Goal: Transaction & Acquisition: Purchase product/service

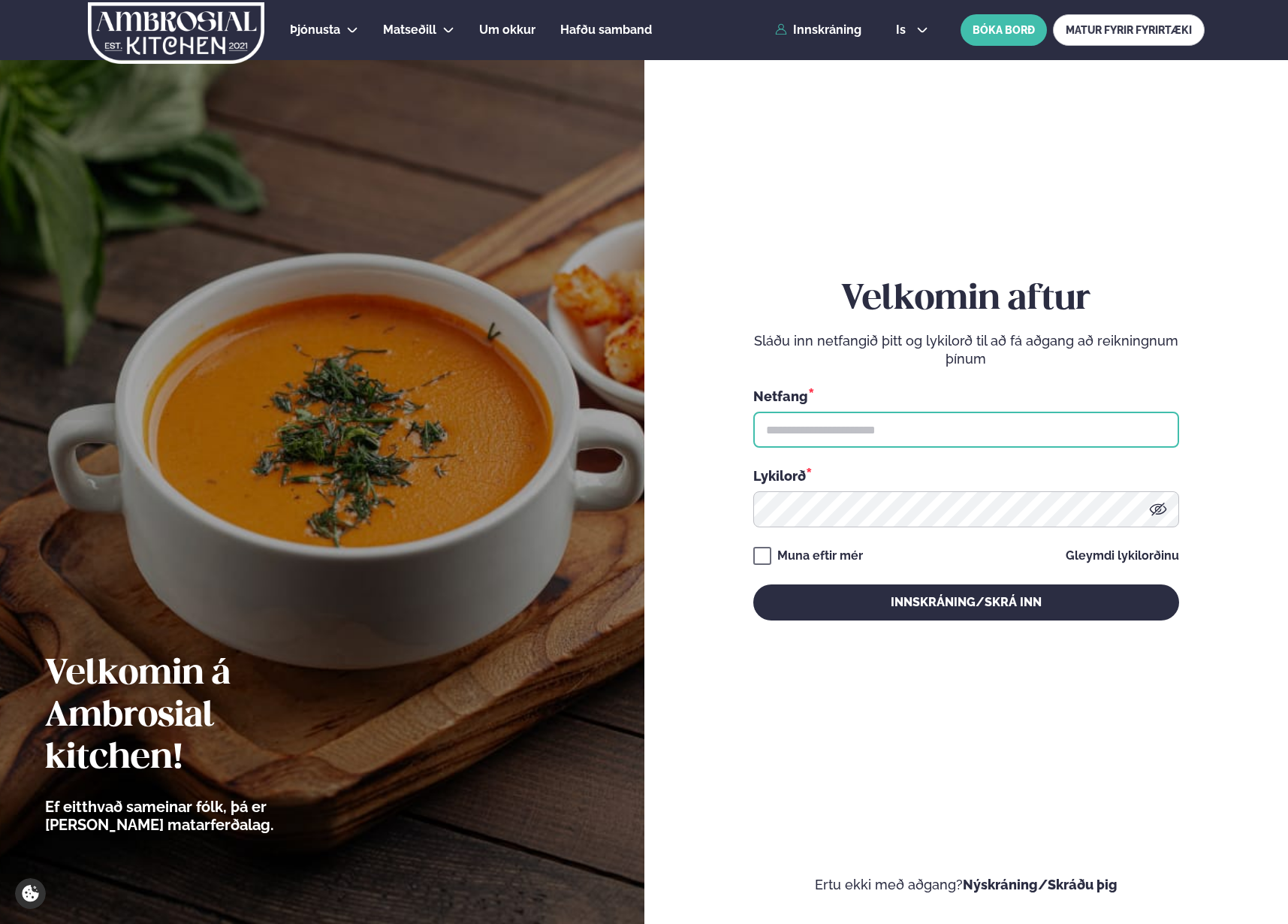
click at [864, 435] on input "text" at bounding box center [966, 430] width 426 height 36
type input "**********"
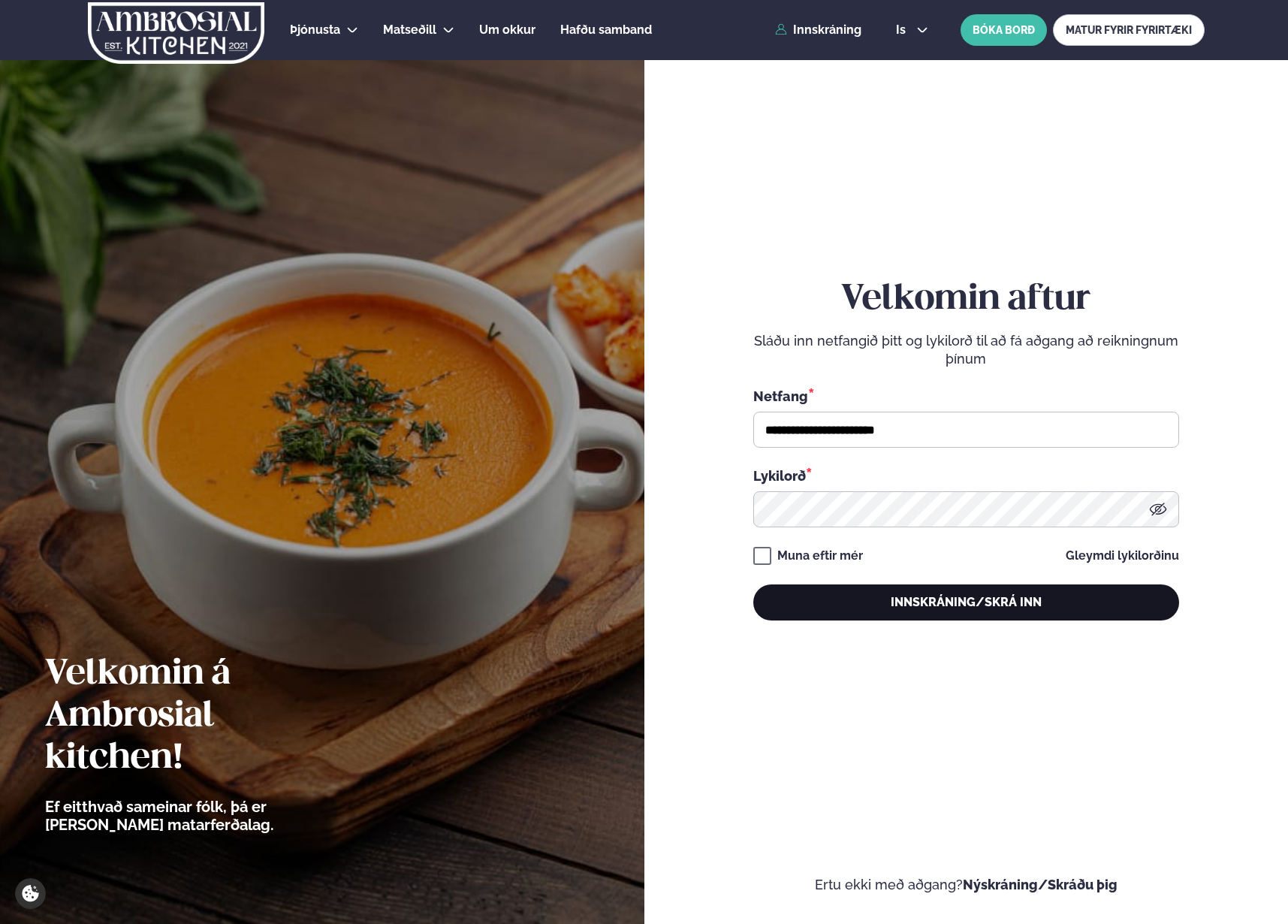
click at [807, 585] on button "Innskráning/Skrá inn" at bounding box center [966, 603] width 426 height 36
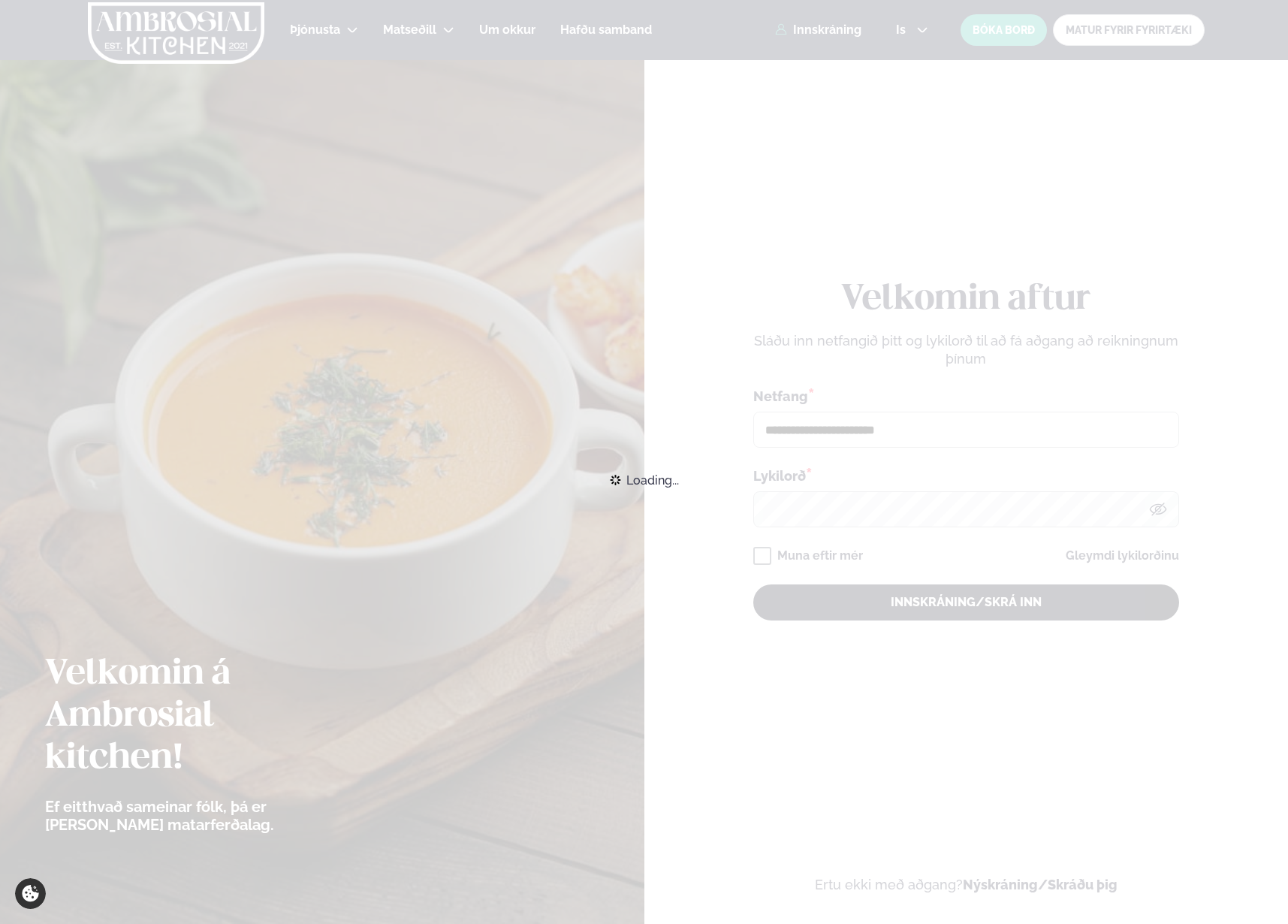
click at [816, 496] on div "Loading..." at bounding box center [644, 480] width 1288 height 33
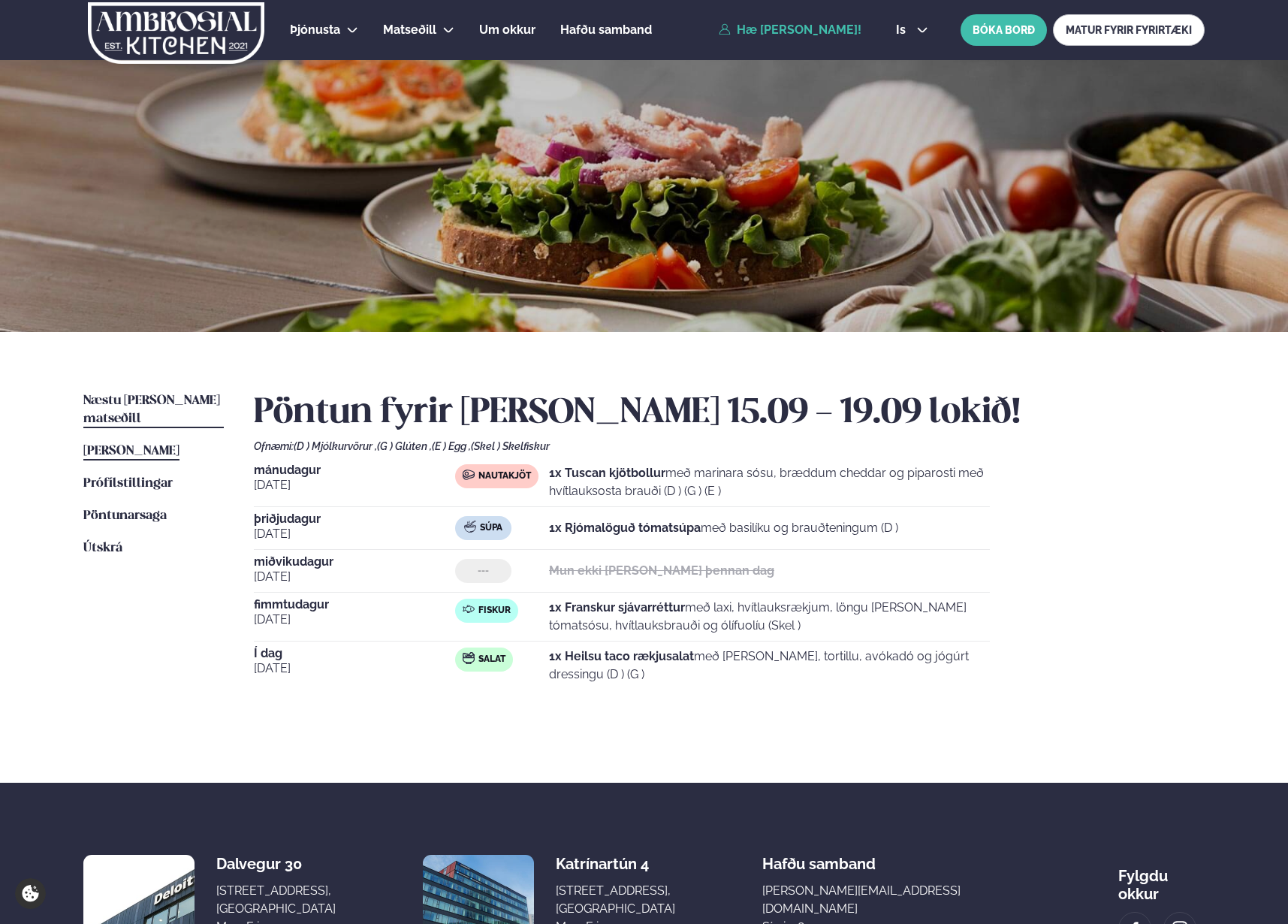
click at [123, 409] on link "Næstu [PERSON_NAME] matseðill Næsta vika" at bounding box center [154, 411] width 140 height 36
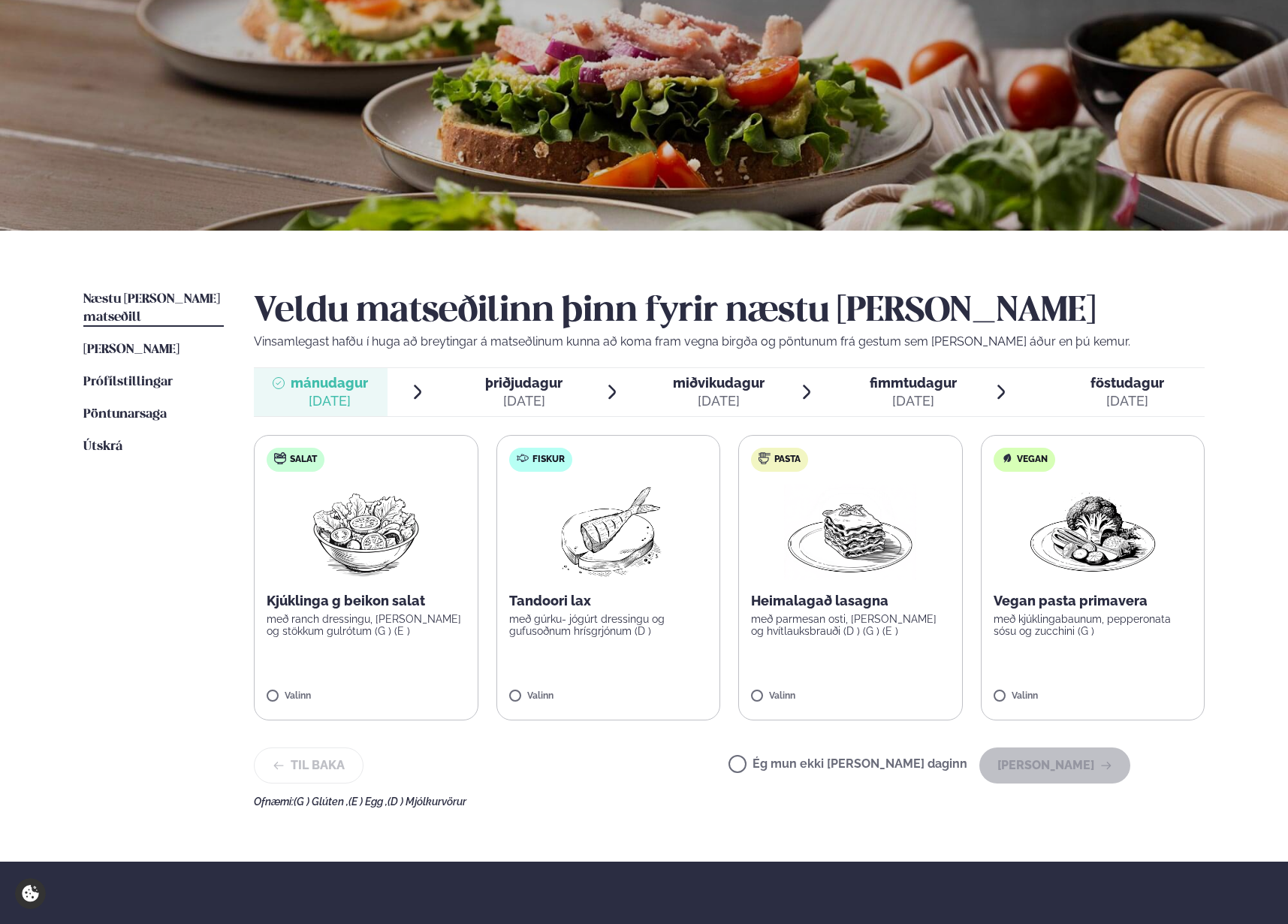
scroll to position [49, 0]
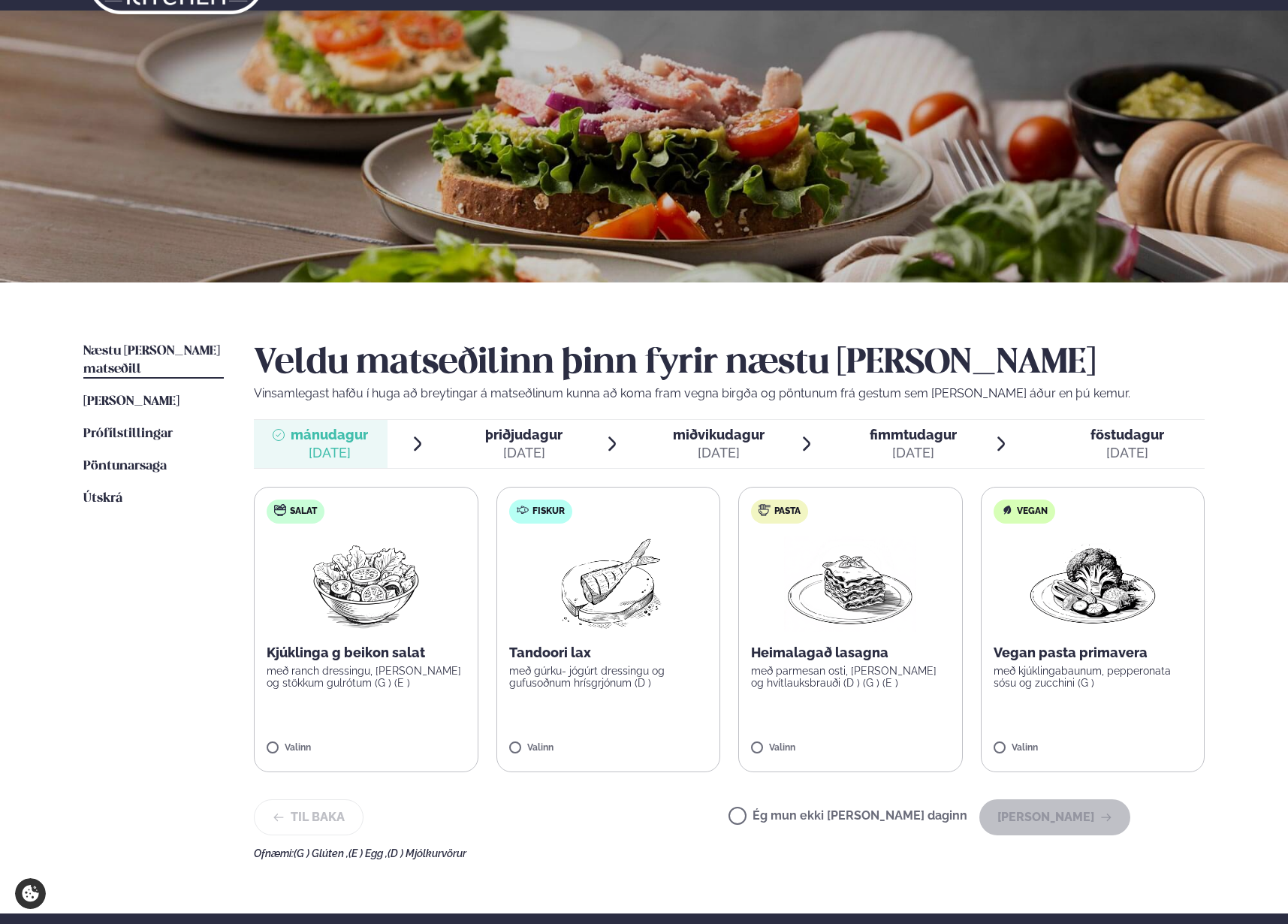
click at [853, 614] on img at bounding box center [849, 584] width 132 height 96
click at [1074, 814] on button "[PERSON_NAME]" at bounding box center [1055, 817] width 151 height 36
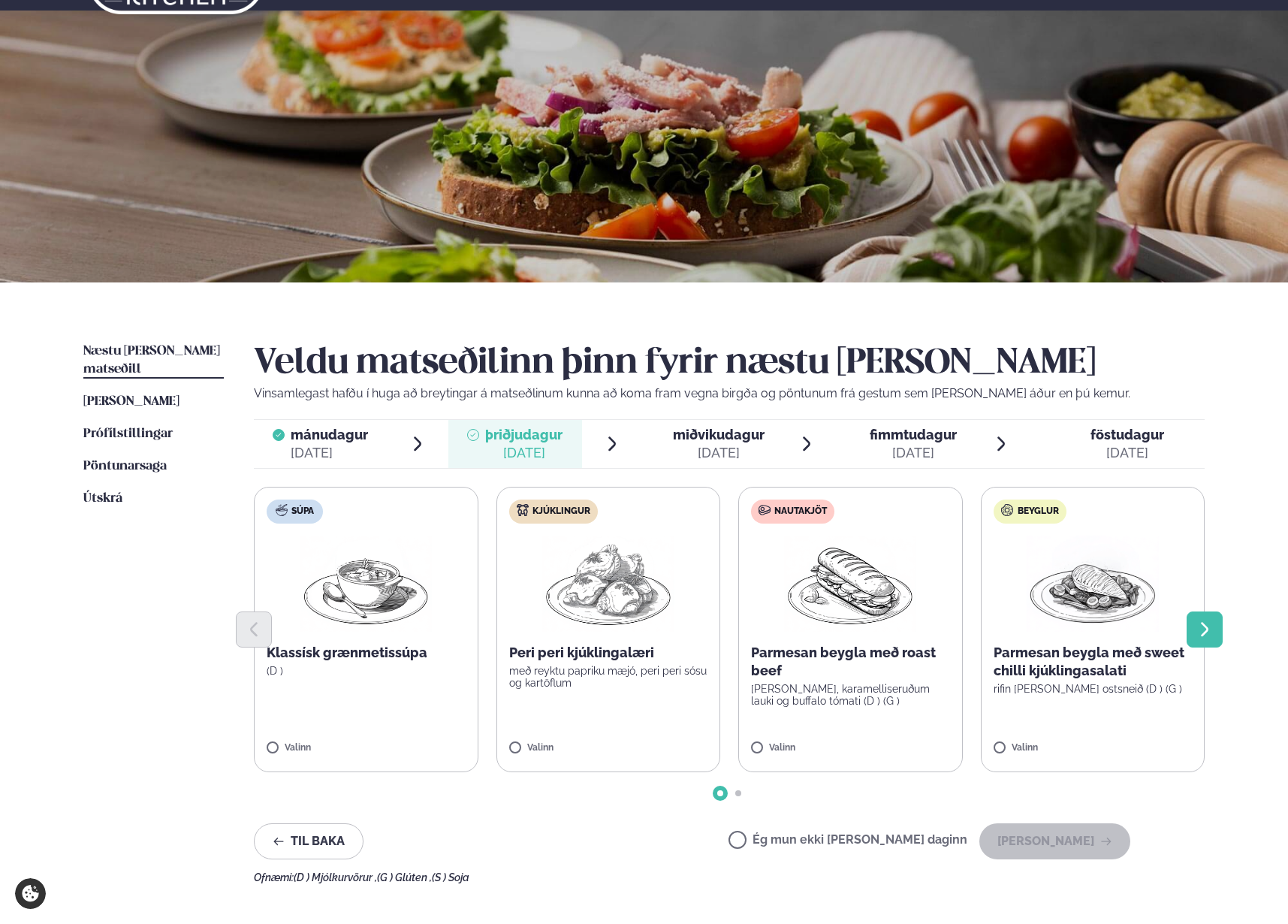
click at [1212, 620] on icon "Next slide" at bounding box center [1204, 629] width 18 height 18
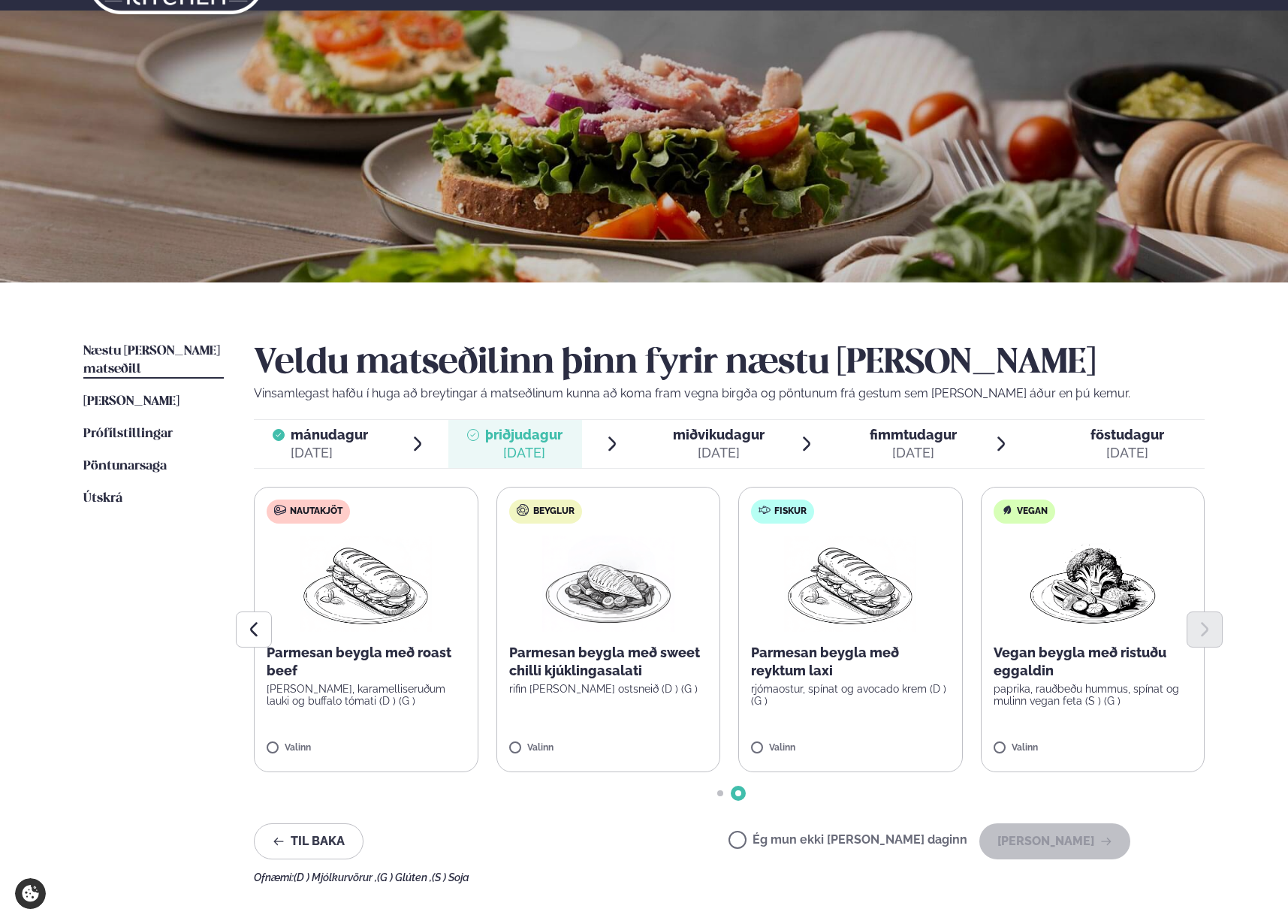
click at [914, 641] on div at bounding box center [729, 629] width 950 height 36
click at [1044, 850] on button "[PERSON_NAME]" at bounding box center [1055, 841] width 151 height 36
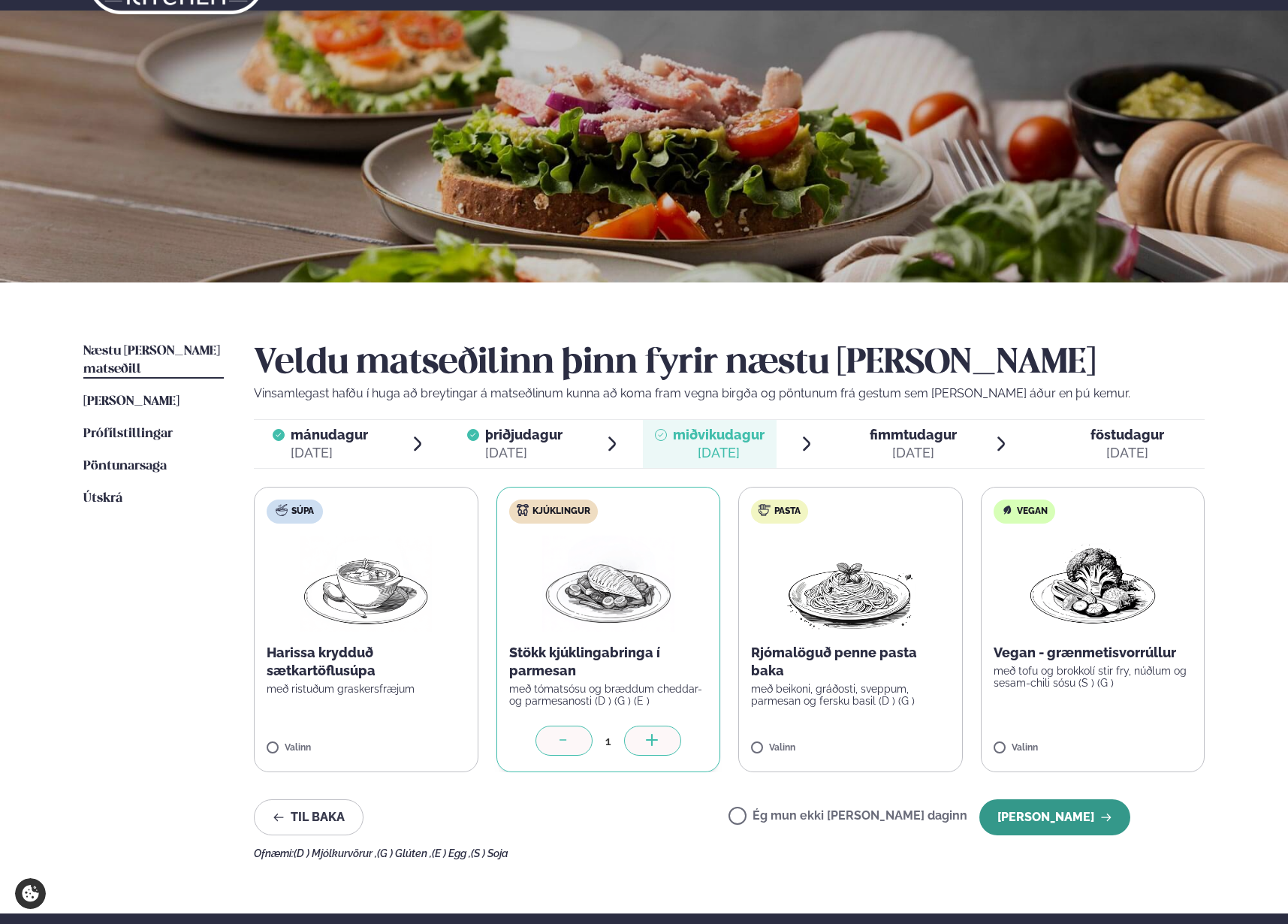
click at [1034, 815] on button "[PERSON_NAME]" at bounding box center [1055, 817] width 151 height 36
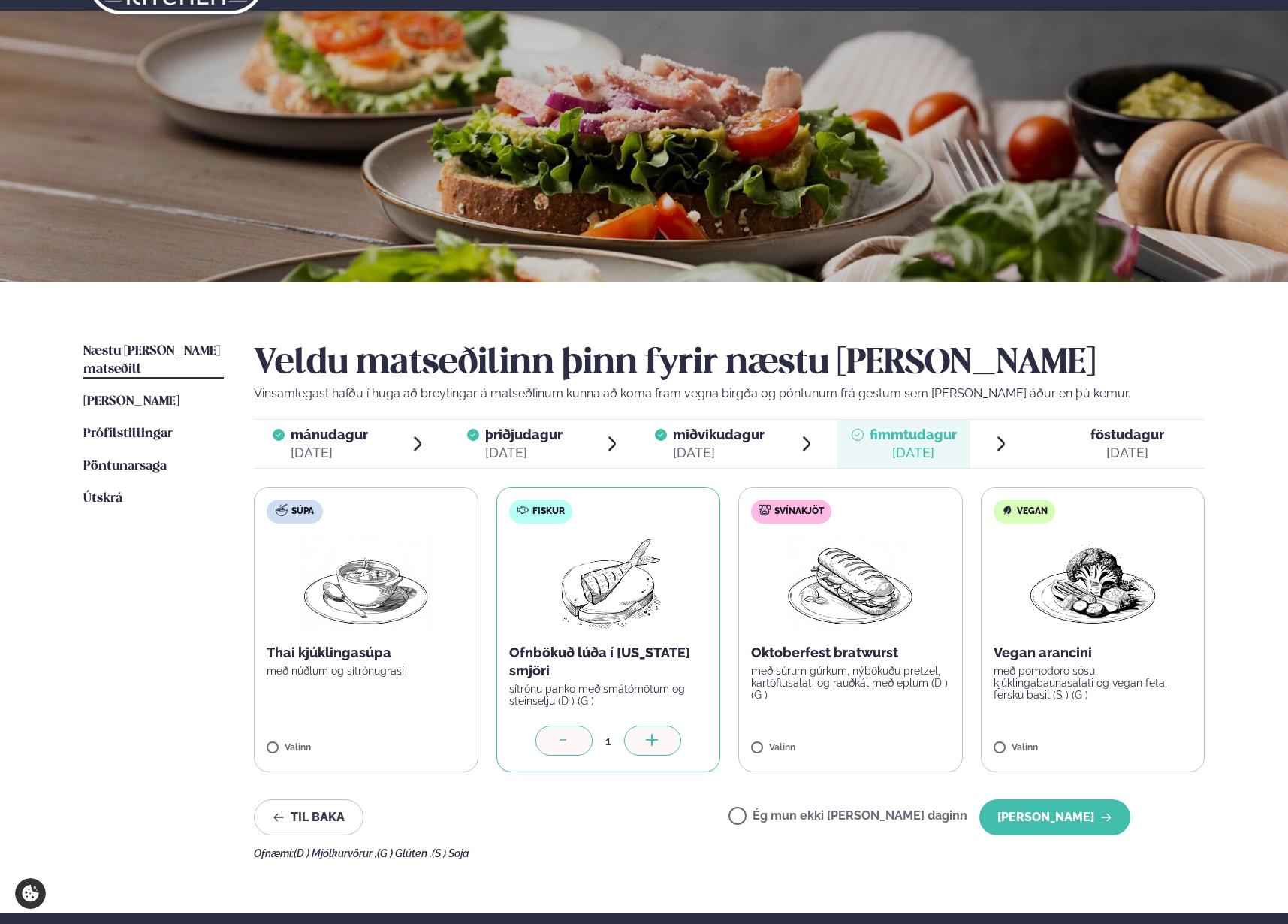
click at [556, 739] on icon at bounding box center [563, 741] width 15 height 15
click at [573, 748] on div at bounding box center [563, 740] width 57 height 30
click at [1090, 827] on button "[PERSON_NAME]" at bounding box center [1055, 817] width 151 height 36
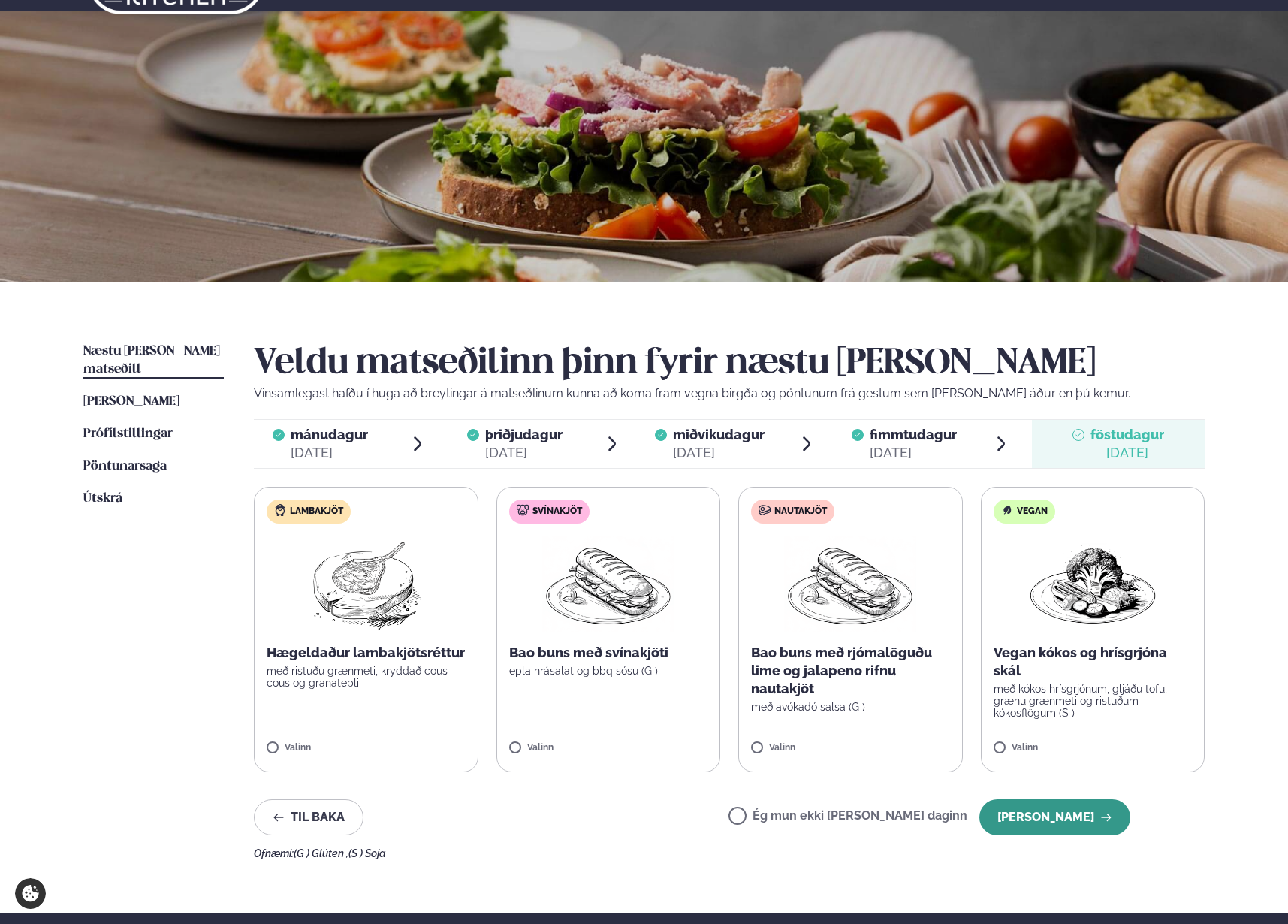
click at [1040, 807] on button "[PERSON_NAME]" at bounding box center [1055, 817] width 151 height 36
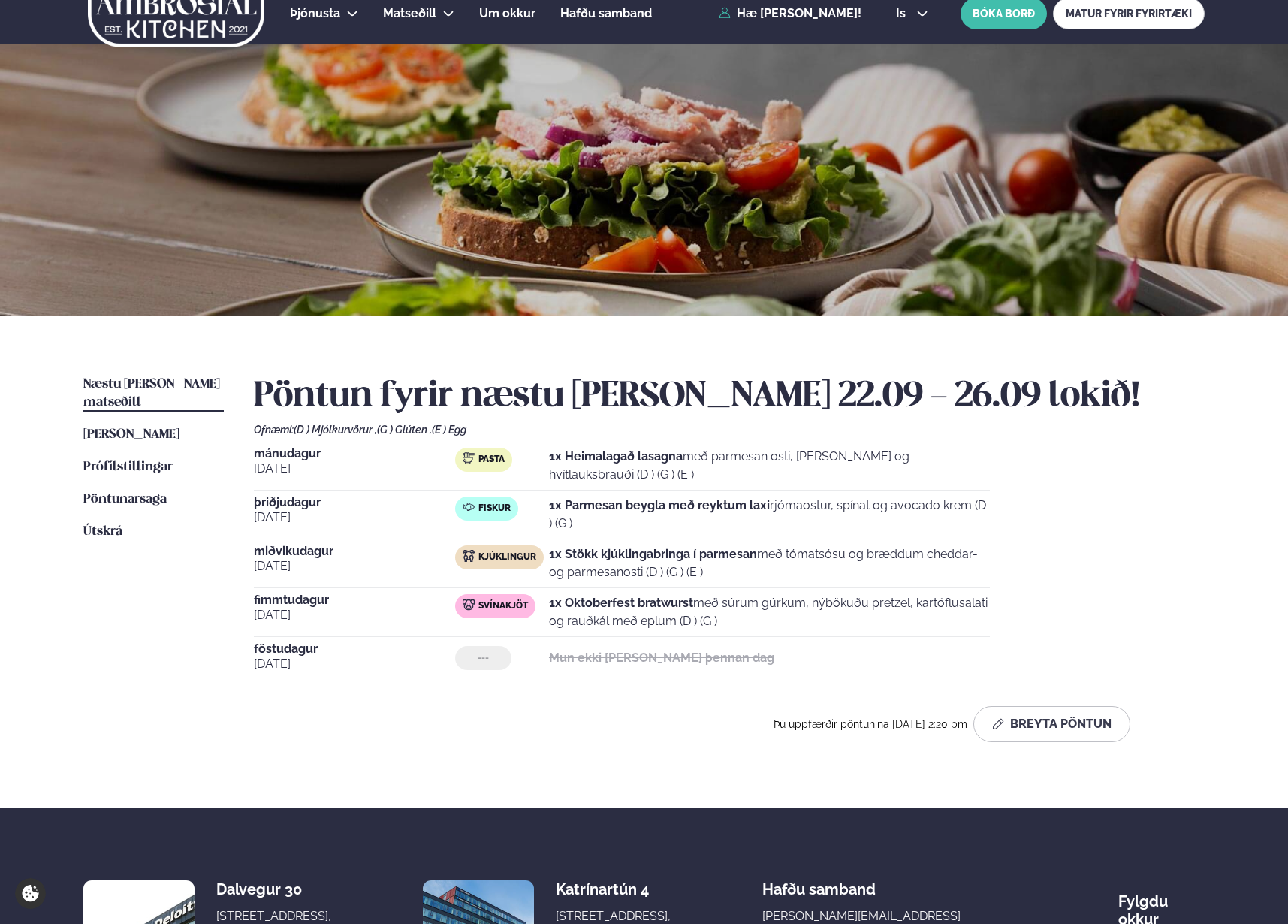
scroll to position [0, 0]
